Goal: Transaction & Acquisition: Purchase product/service

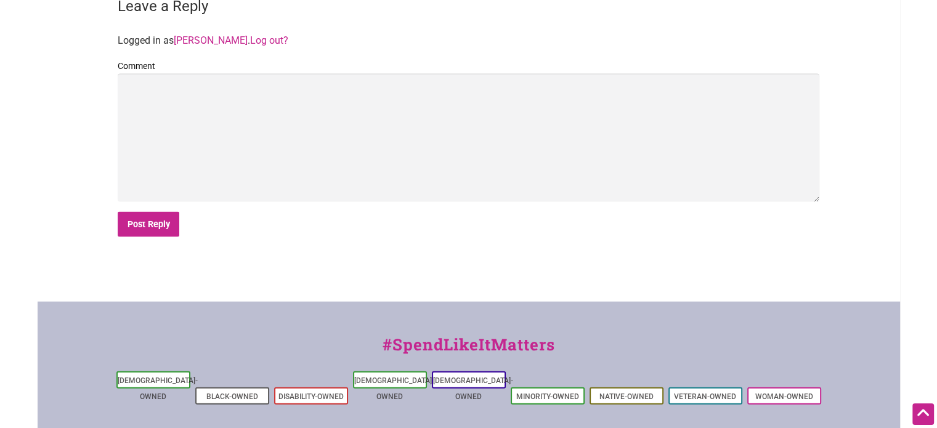
scroll to position [2711, 0]
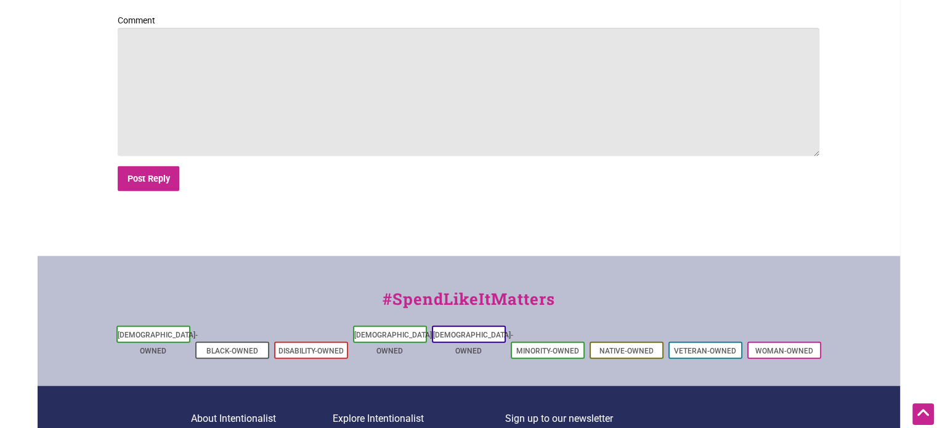
click at [355, 135] on textarea "Comment" at bounding box center [468, 92] width 701 height 128
click at [240, 28] on textarea "Congratulations to the finailsts, so many" at bounding box center [468, 92] width 701 height 128
click at [267, 28] on textarea "Congratulations to the finalists, so many" at bounding box center [468, 92] width 701 height 128
click at [321, 33] on textarea "Congratulations to the finalists. So many" at bounding box center [468, 92] width 701 height 128
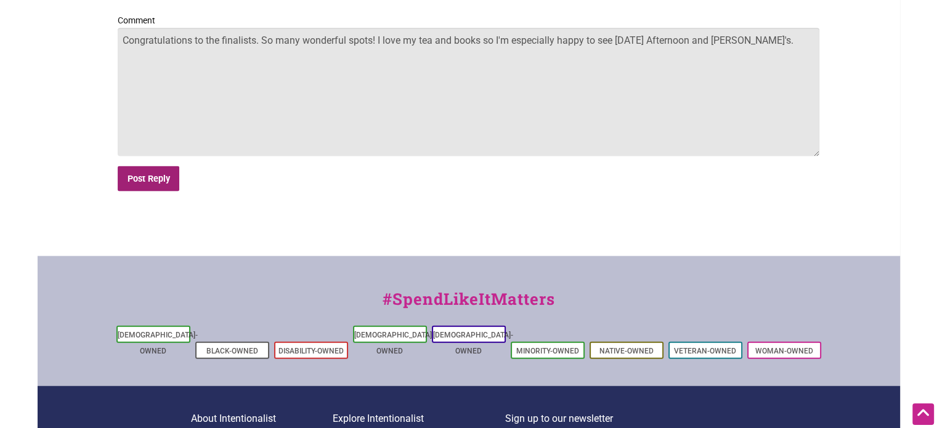
type textarea "Congratulations to the finalists. So many wonderful spots! I love my tea and bo…"
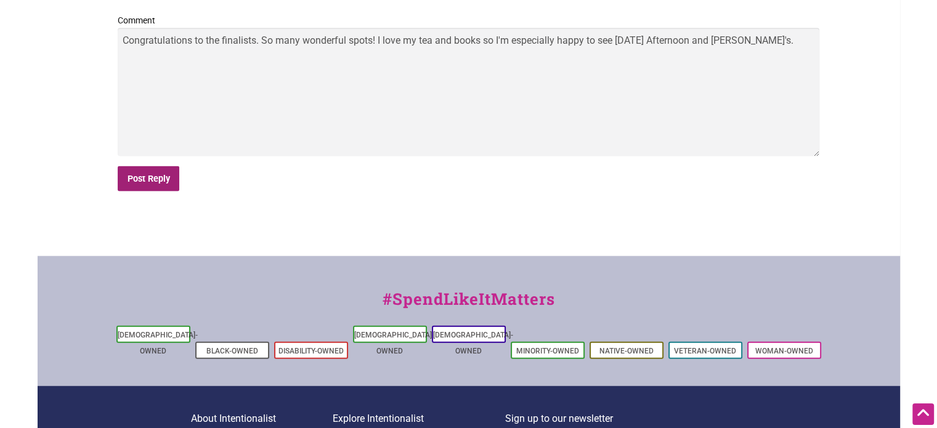
click at [136, 166] on input "Post Reply" at bounding box center [149, 178] width 62 height 25
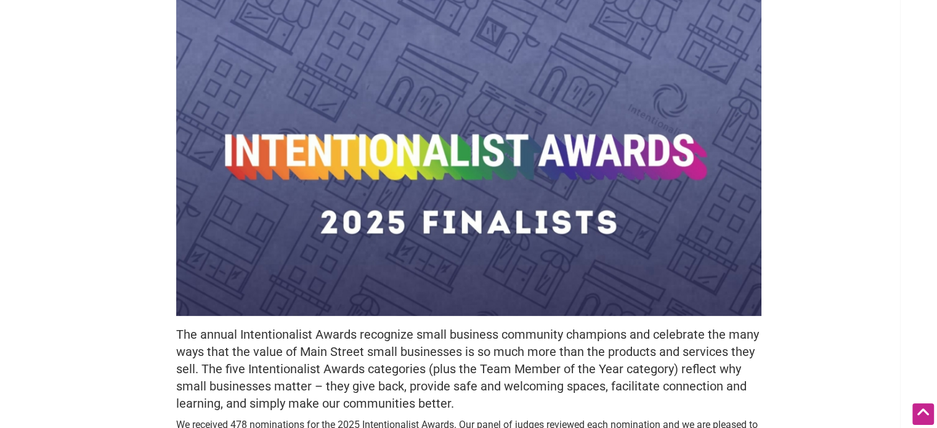
scroll to position [87, 0]
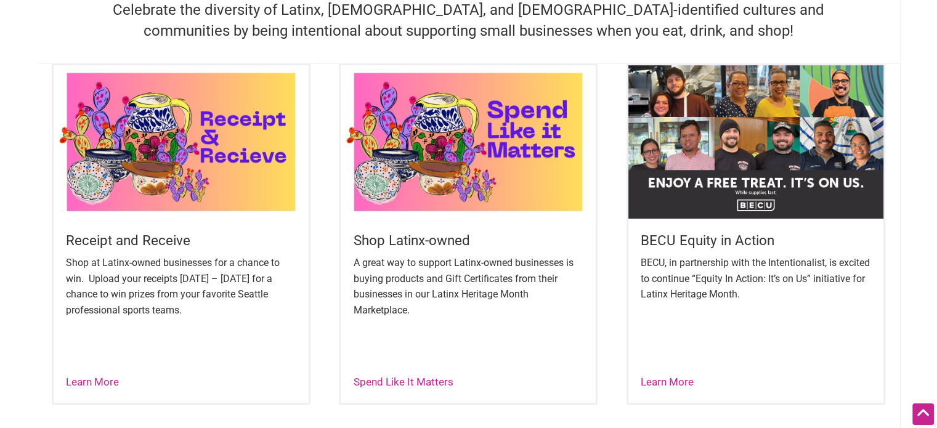
scroll to position [411, 0]
drag, startPoint x: 0, startPoint y: 0, endPoint x: 549, endPoint y: 147, distance: 568.7
click at [549, 147] on img at bounding box center [468, 141] width 255 height 153
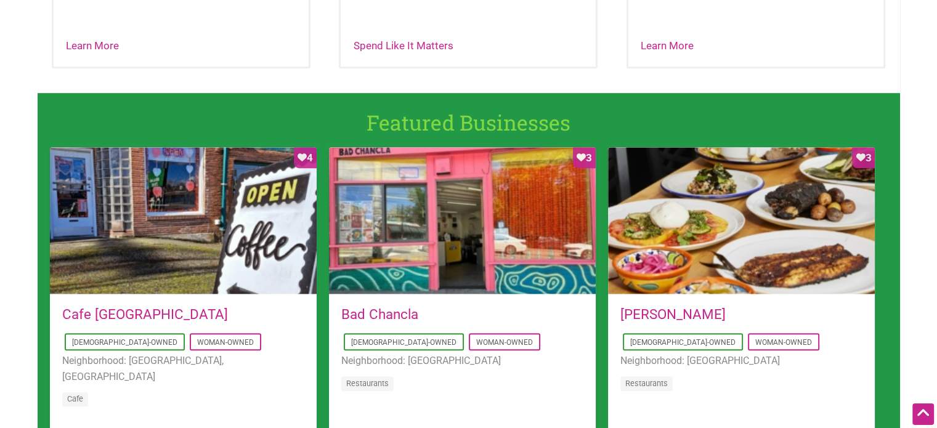
scroll to position [793, 0]
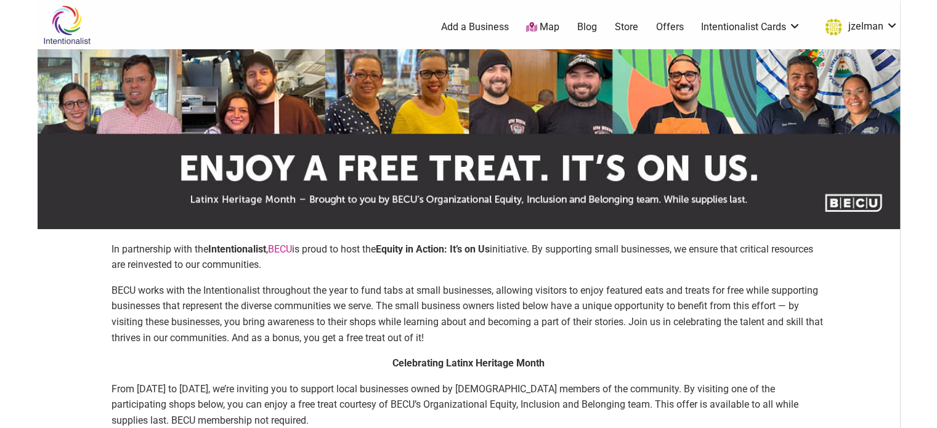
click at [115, 51] on img at bounding box center [469, 139] width 862 height 180
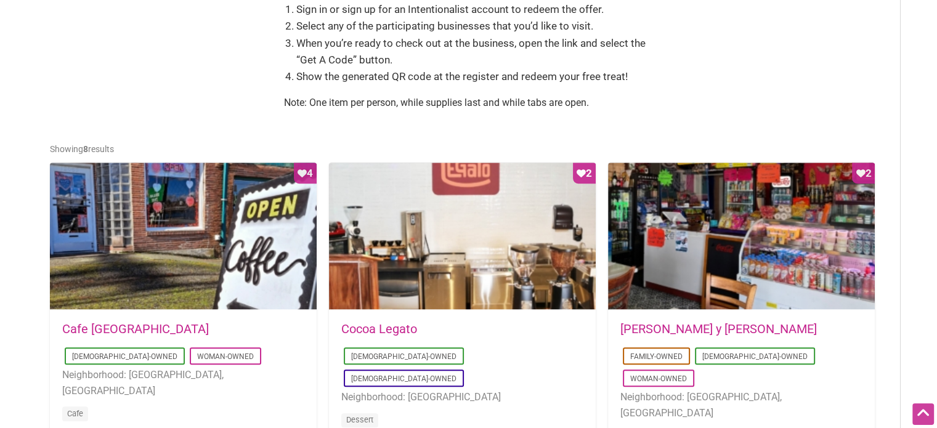
scroll to position [539, 0]
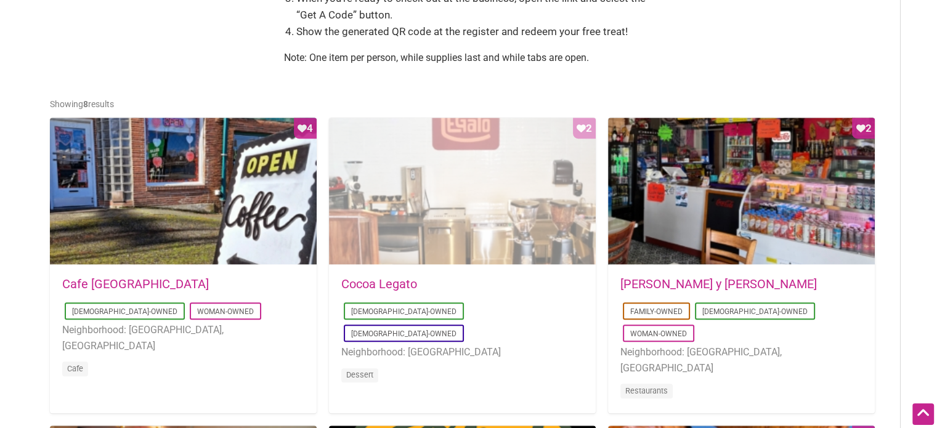
click at [558, 241] on div "Favorite Count 2" at bounding box center [462, 192] width 267 height 148
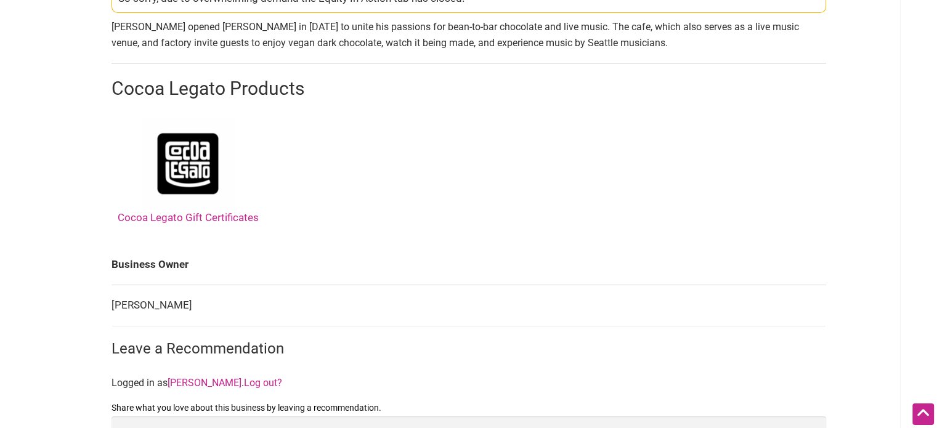
scroll to position [524, 0]
click at [209, 220] on link "Cocoa Legato Gift Certificates" at bounding box center [188, 170] width 141 height 106
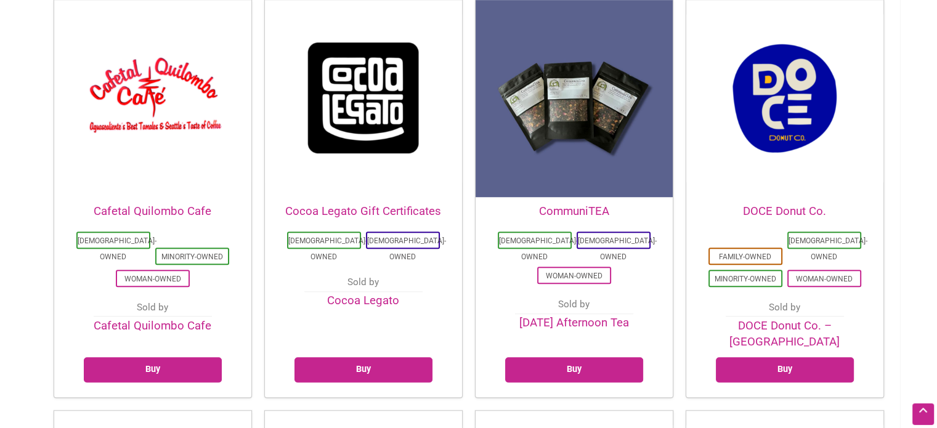
scroll to position [788, 0]
click at [383, 357] on link "Buy" at bounding box center [363, 369] width 138 height 25
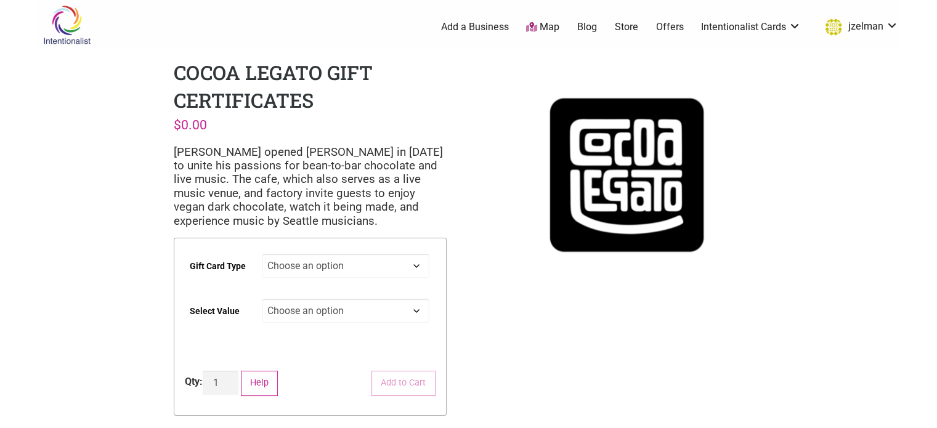
click at [355, 266] on select "Choose an option Physical" at bounding box center [346, 266] width 168 height 24
select select "Physical"
click at [262, 254] on select "Choose an option Physical" at bounding box center [346, 266] width 168 height 24
click at [366, 309] on select "Choose an option $25 $50 $100 $200 $500" at bounding box center [346, 311] width 168 height 24
click at [262, 299] on select "Choose an option $25 $50 $100 $200 $500" at bounding box center [346, 311] width 168 height 24
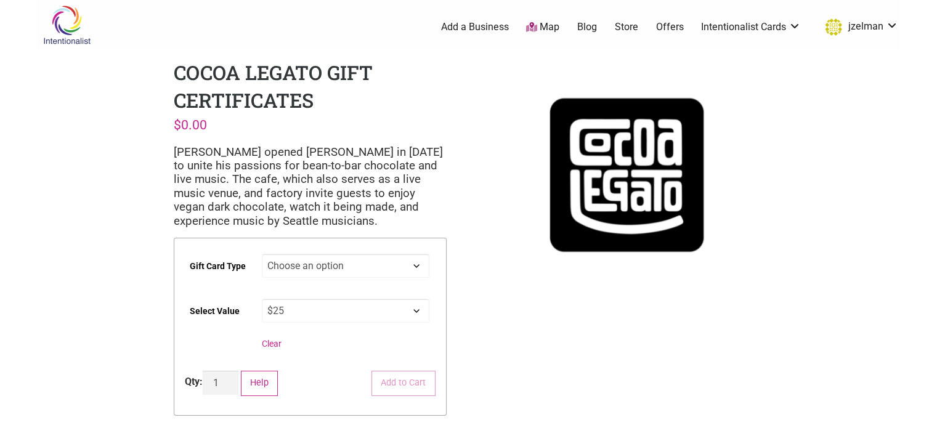
select select "$25"
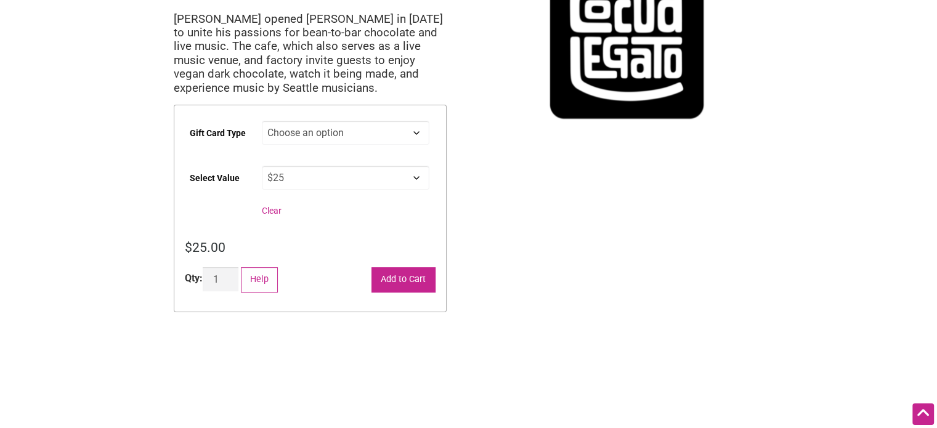
scroll to position [140, 0]
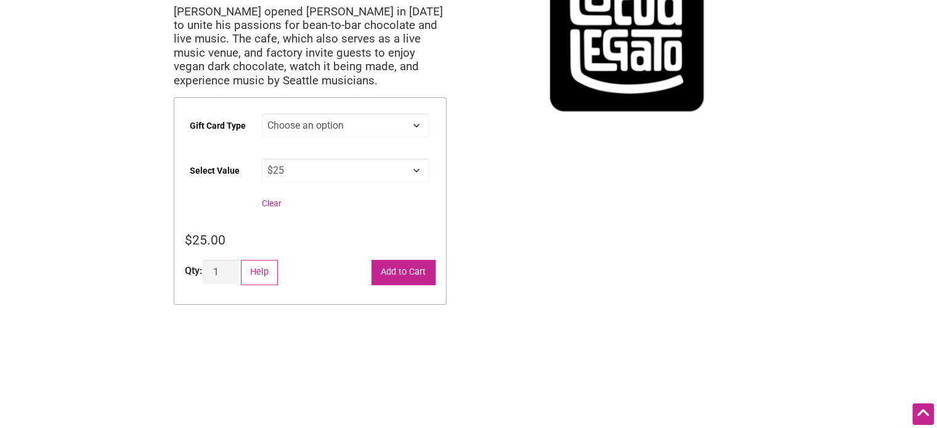
click at [418, 270] on button "Add to Cart" at bounding box center [403, 272] width 64 height 25
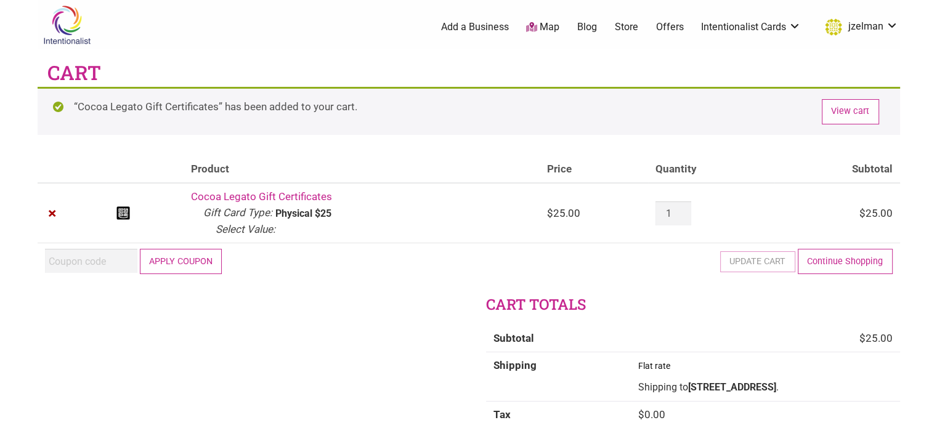
click at [218, 272] on button "Apply coupon" at bounding box center [181, 261] width 83 height 25
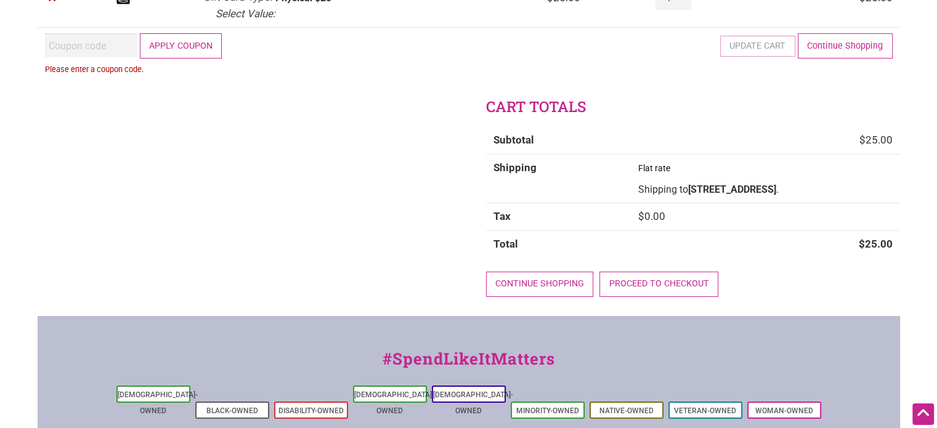
scroll to position [148, 0]
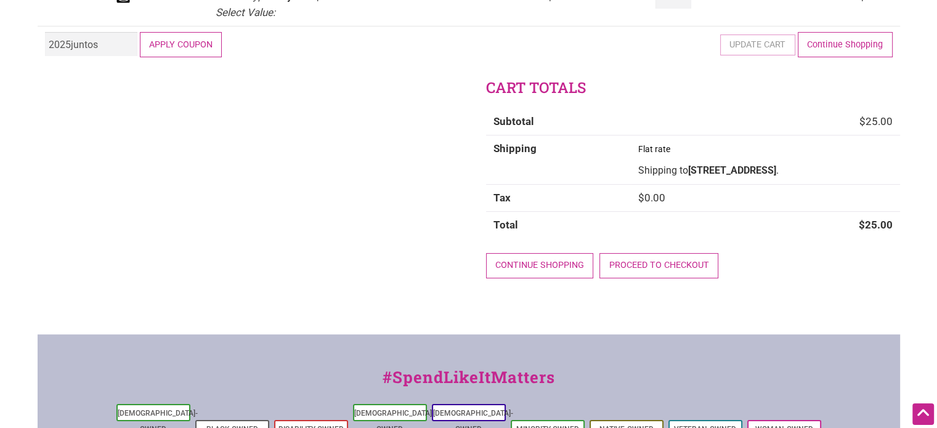
type input "2025juntos"
click at [211, 47] on button "Apply coupon" at bounding box center [181, 44] width 83 height 25
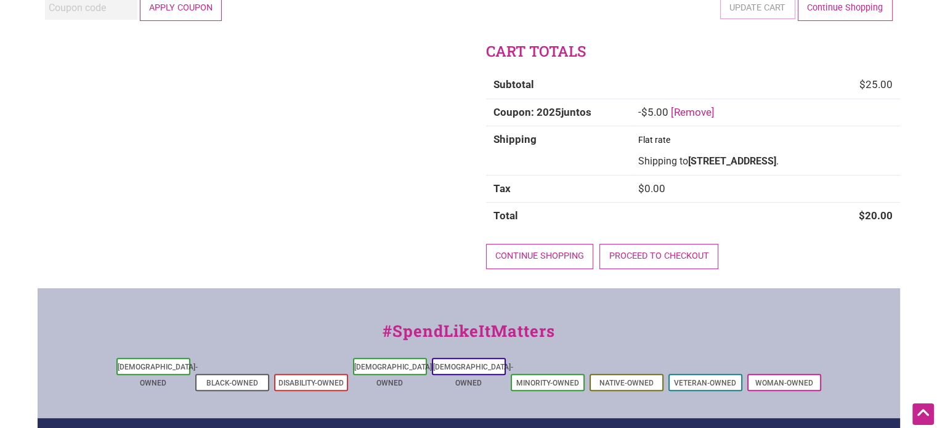
scroll to position [249, 0]
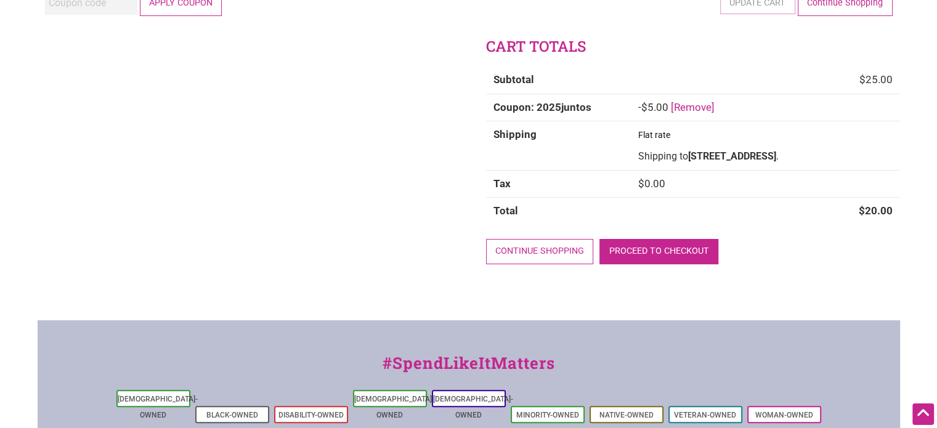
click at [668, 257] on link "Proceed to checkout" at bounding box center [658, 251] width 119 height 25
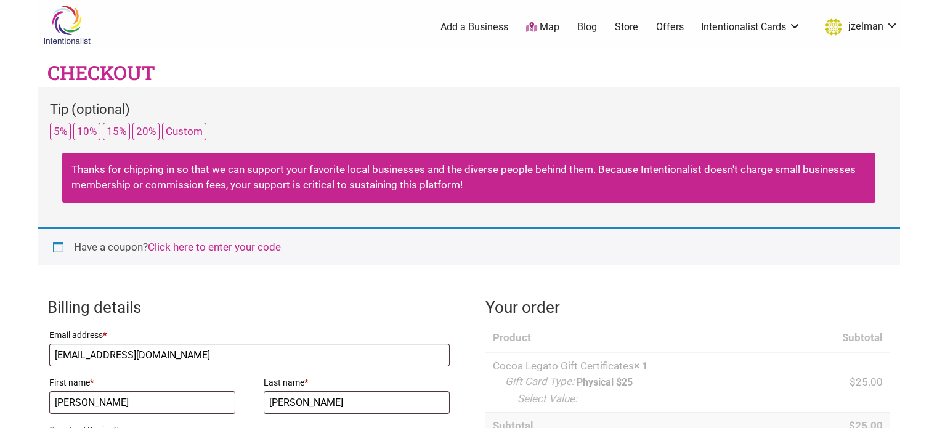
select select "WA"
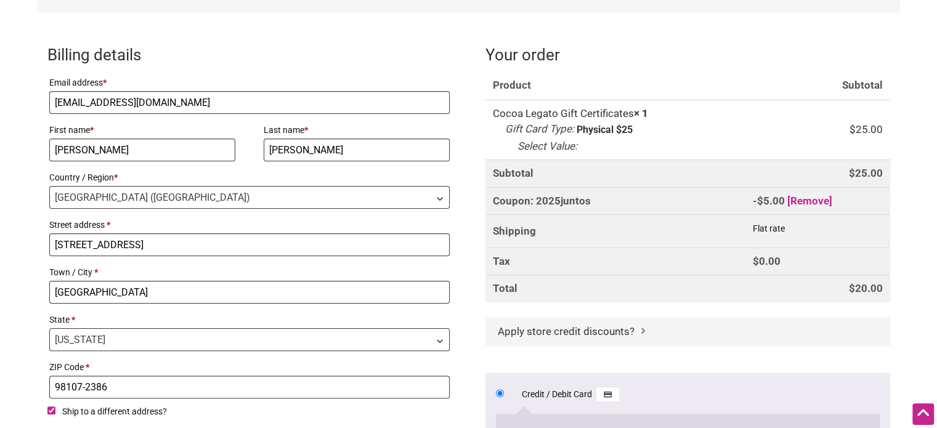
scroll to position [342, 0]
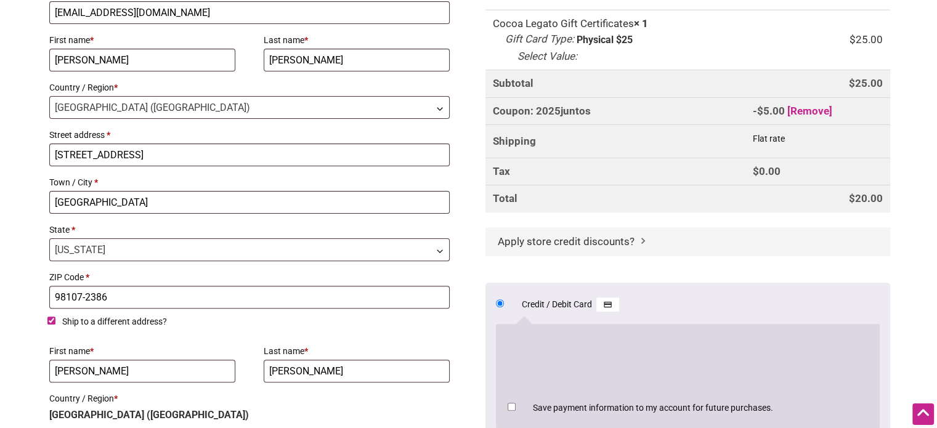
click at [52, 320] on input "Ship to a different address?" at bounding box center [51, 321] width 8 height 8
checkbox input "false"
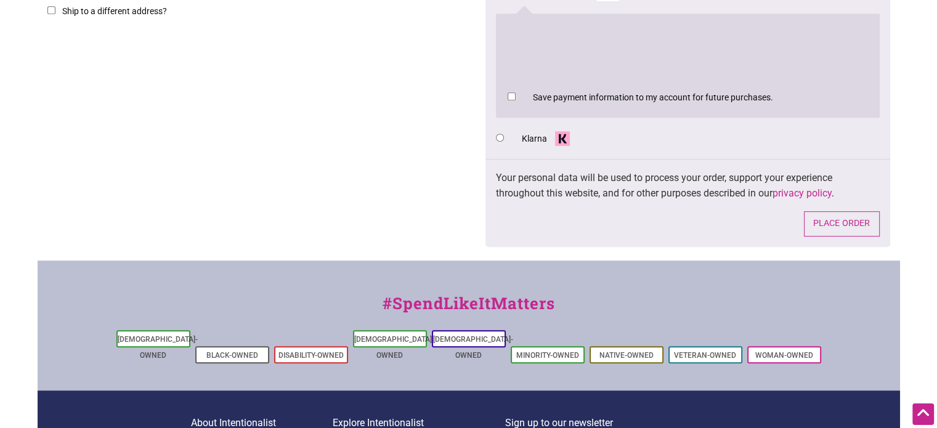
scroll to position [658, 0]
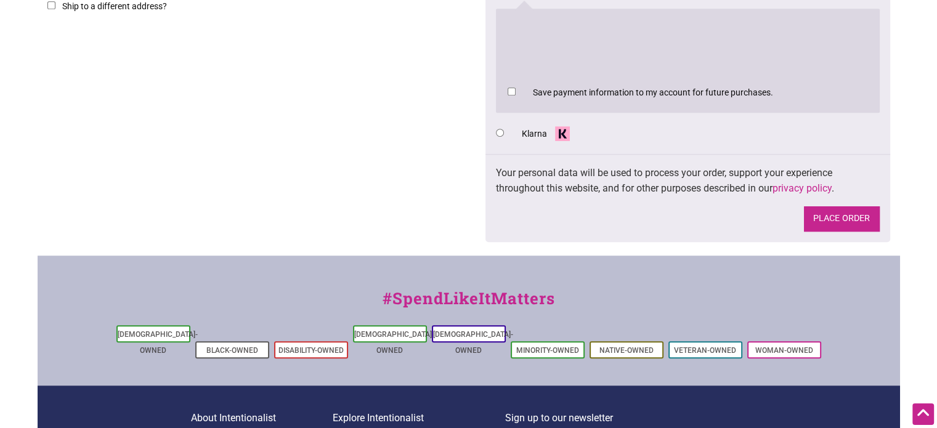
click at [819, 211] on button "Place order" at bounding box center [842, 218] width 76 height 25
